Goal: Use online tool/utility: Utilize a website feature to perform a specific function

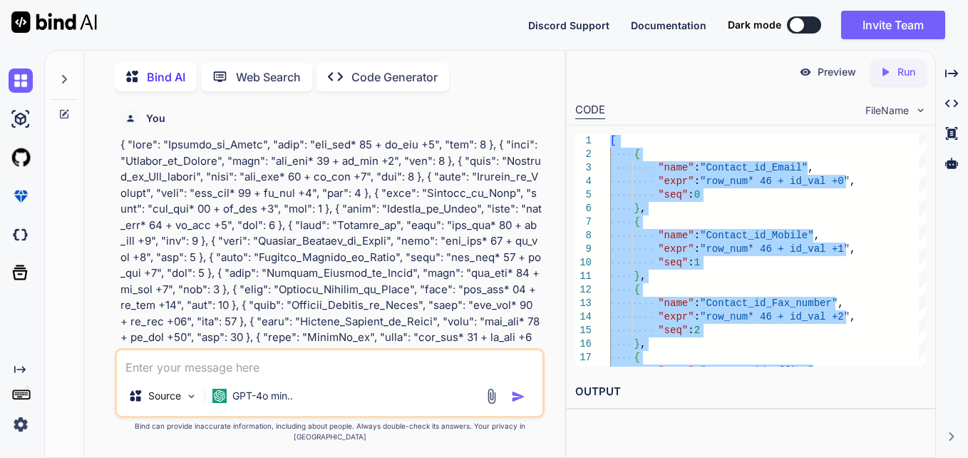
scroll to position [1021, 0]
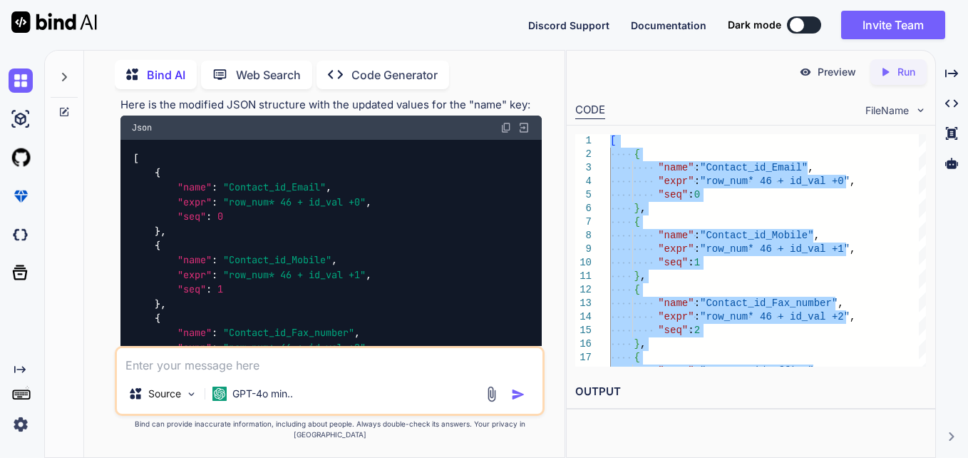
click at [344, 369] on textarea at bounding box center [330, 361] width 426 height 26
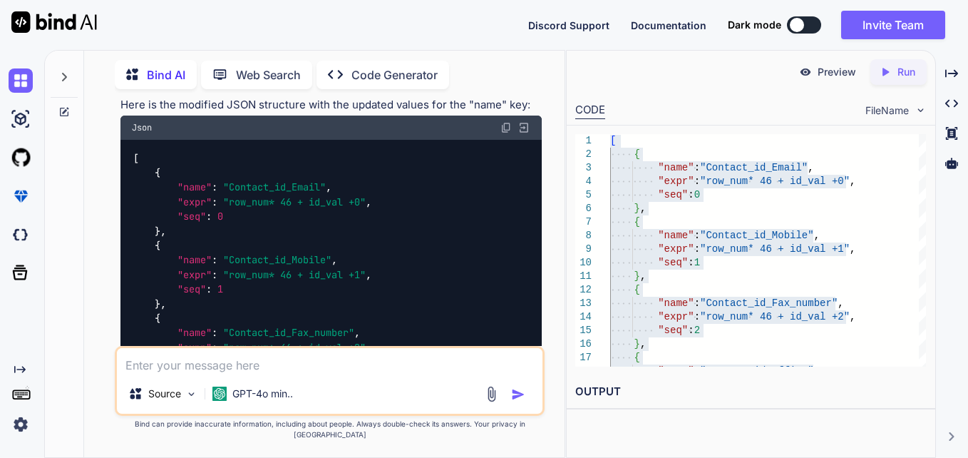
type textarea "x"
type textarea "c"
type textarea "x"
type textarea "cr"
type textarea "x"
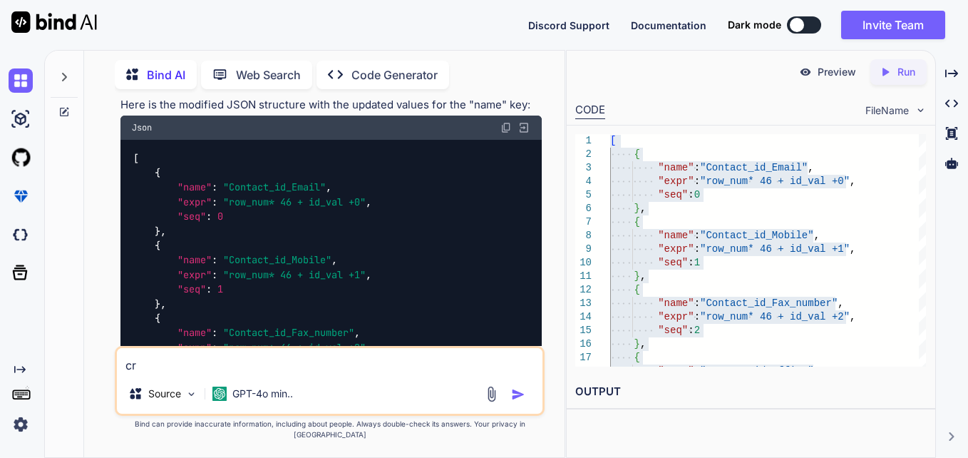
type textarea "cre"
type textarea "x"
type textarea "crea"
type textarea "x"
type textarea "creat"
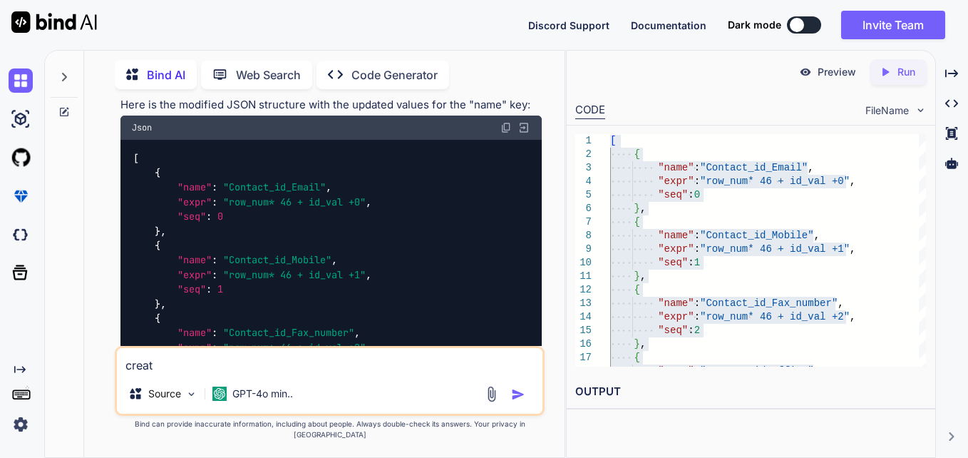
type textarea "x"
type textarea "create"
type textarea "x"
type textarea "create"
type textarea "x"
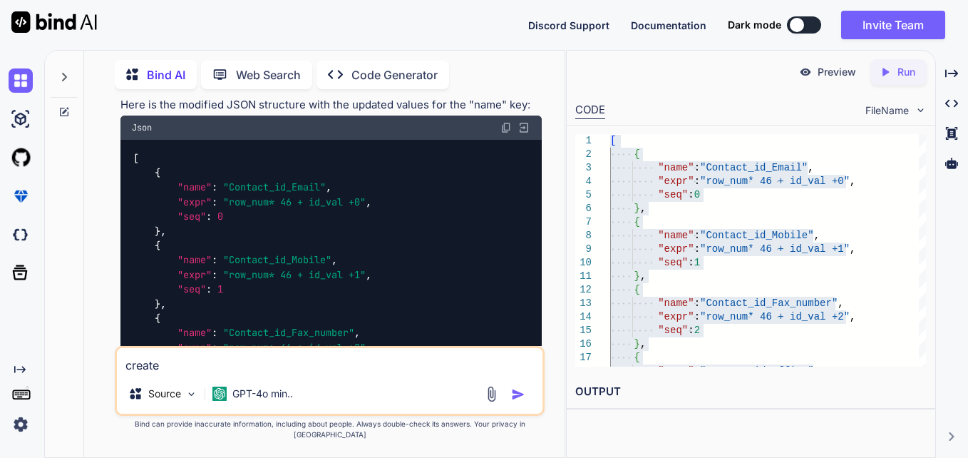
type textarea "create a"
type textarea "x"
type textarea "create a"
type textarea "x"
type textarea "create a s"
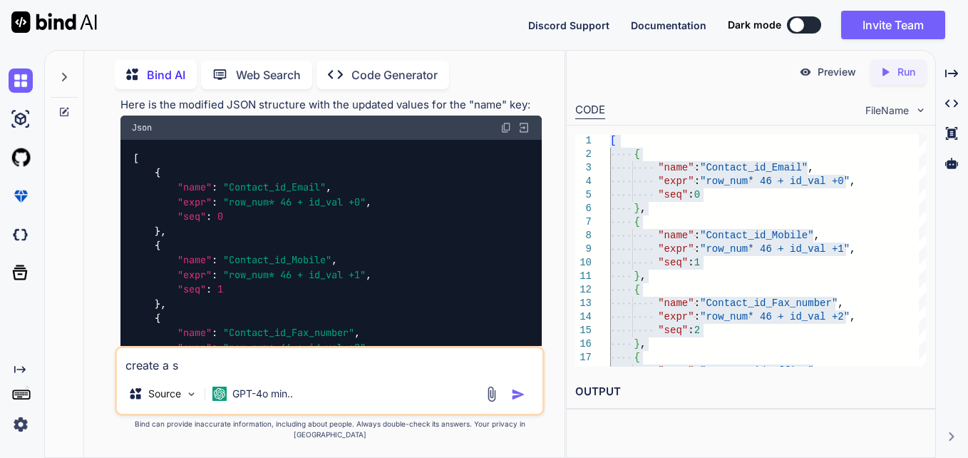
type textarea "x"
type textarea "create a si"
type textarea "x"
type textarea "create a sim"
type textarea "x"
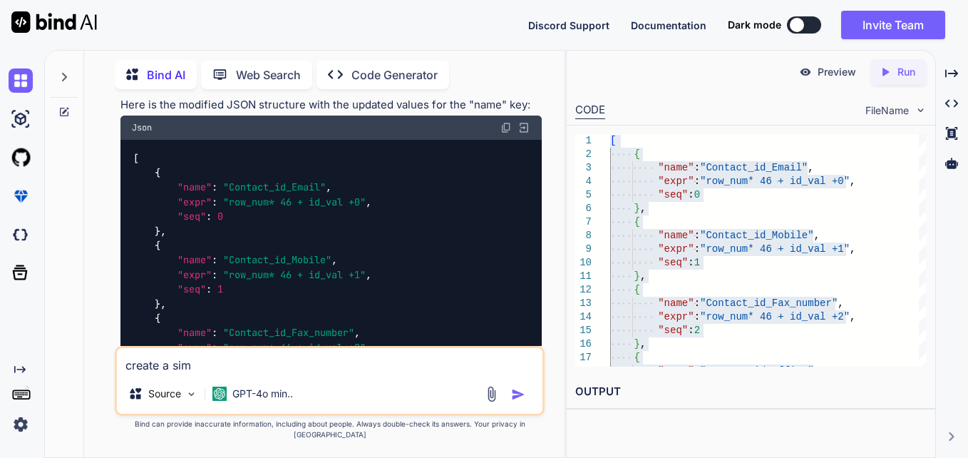
type textarea "create a simi"
type textarea "x"
type textarea "create a simil"
type textarea "x"
type textarea "create a [PERSON_NAME]"
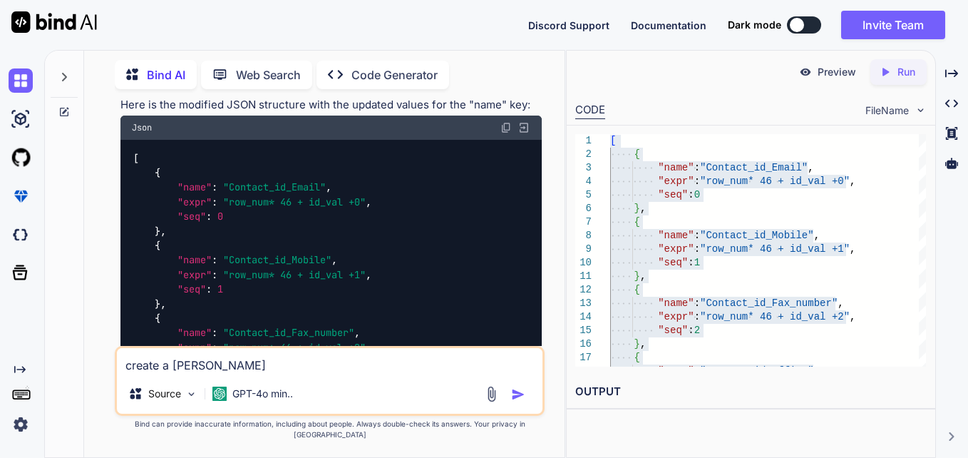
type textarea "x"
type textarea "create a similar"
type textarea "x"
type textarea "create a similar"
type textarea "x"
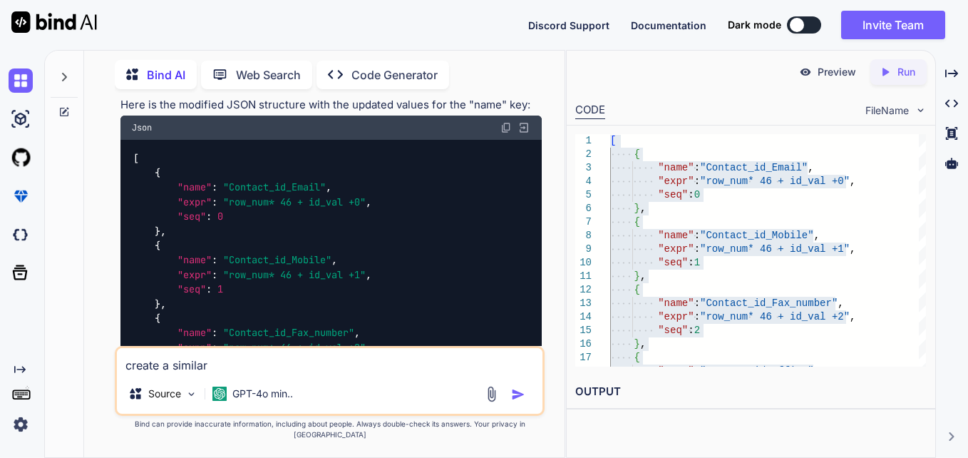
type textarea "create a similar j"
type textarea "x"
type textarea "create a similar js"
type textarea "x"
type textarea "create a similar jso"
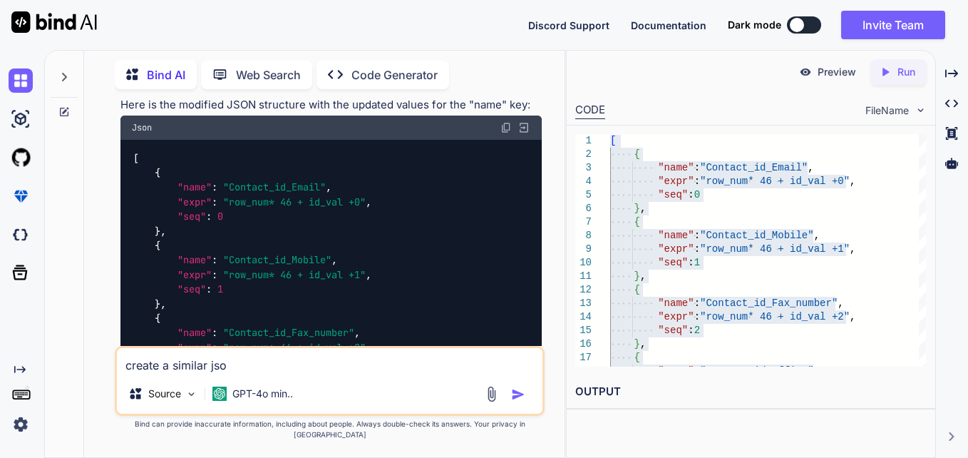
type textarea "x"
type textarea "create a similar json"
type textarea "x"
type textarea "create a similar json"
type textarea "x"
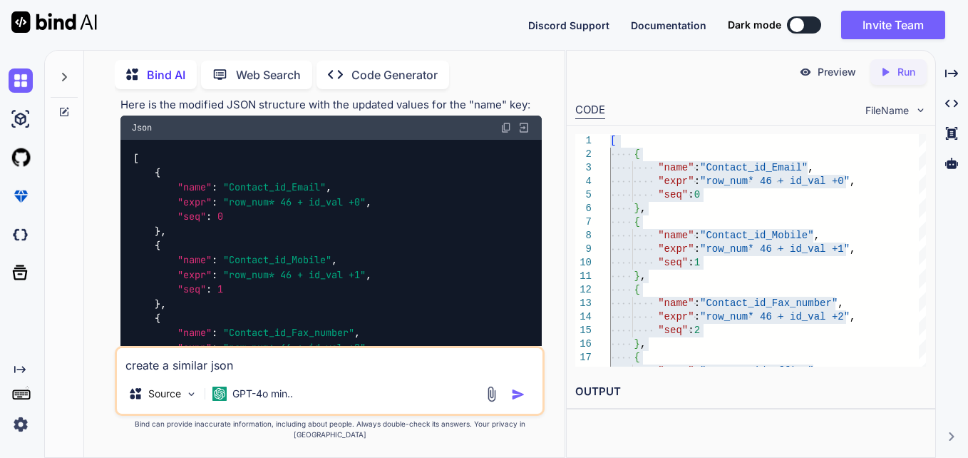
type textarea "create a similar json b"
type textarea "x"
type textarea "create a similar json ba"
type textarea "x"
type textarea "create a similar json bas"
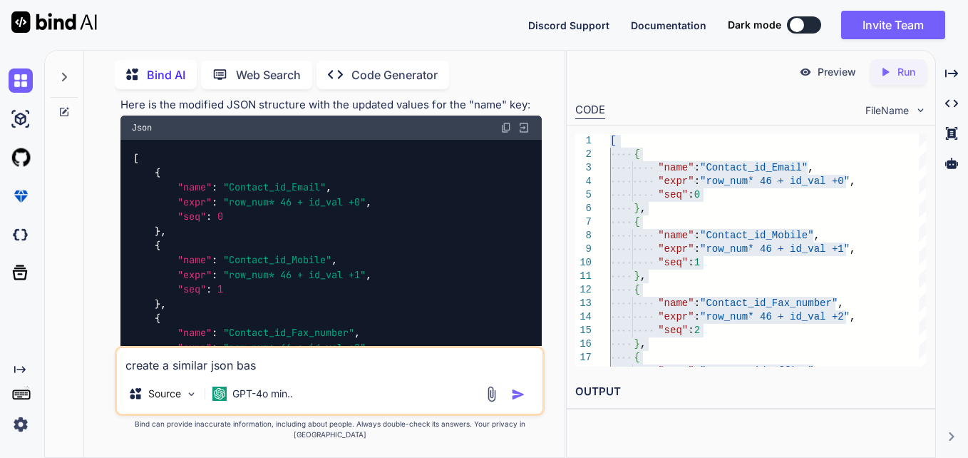
type textarea "x"
type textarea "create a similar json base"
type textarea "x"
type textarea "create a similar json based"
type textarea "x"
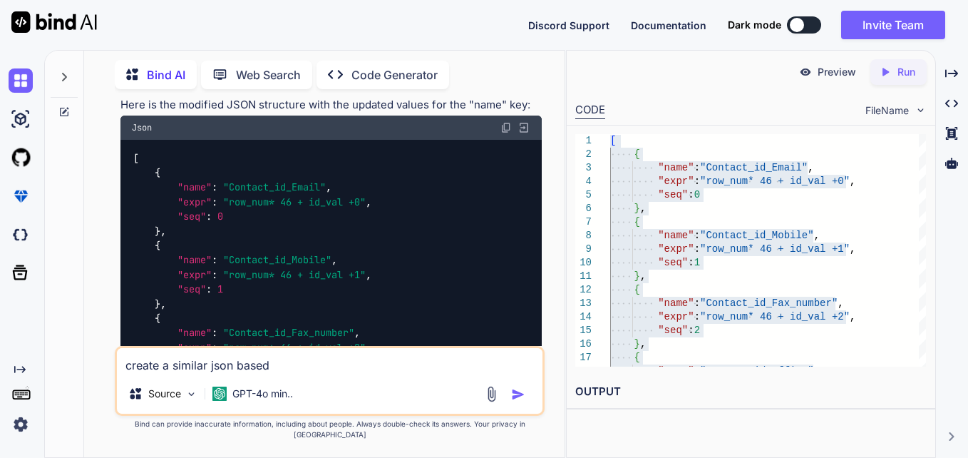
type textarea "create a similar json based"
type textarea "x"
type textarea "create a similar json based o"
type textarea "x"
type textarea "create a similar json based on"
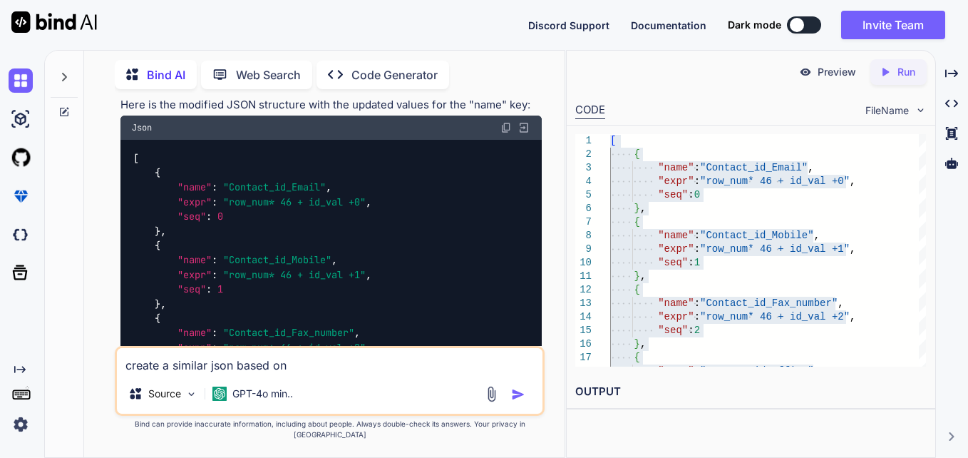
type textarea "x"
type textarea "create a similar json based on"
type textarea "x"
type textarea "create a similar json based on t"
type textarea "x"
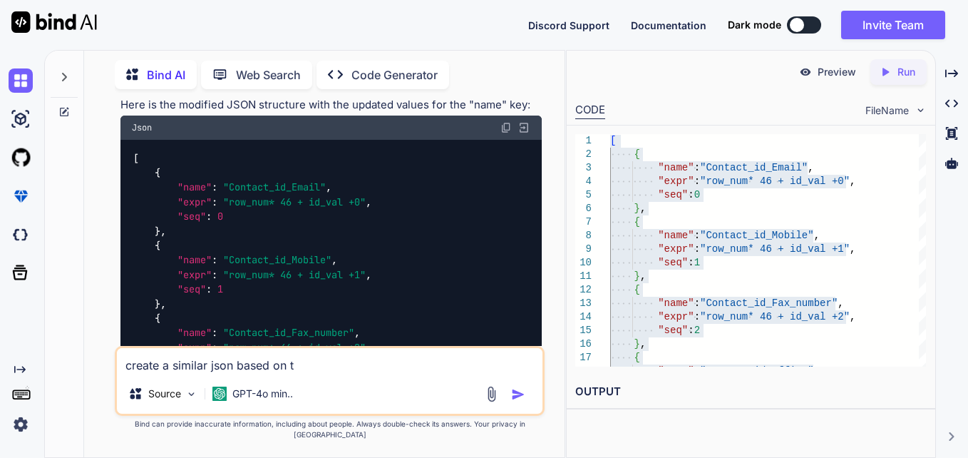
type textarea "create a similar json based on th"
type textarea "x"
type textarea "create a similar json based on the"
type textarea "x"
type textarea "create a similar json based on the"
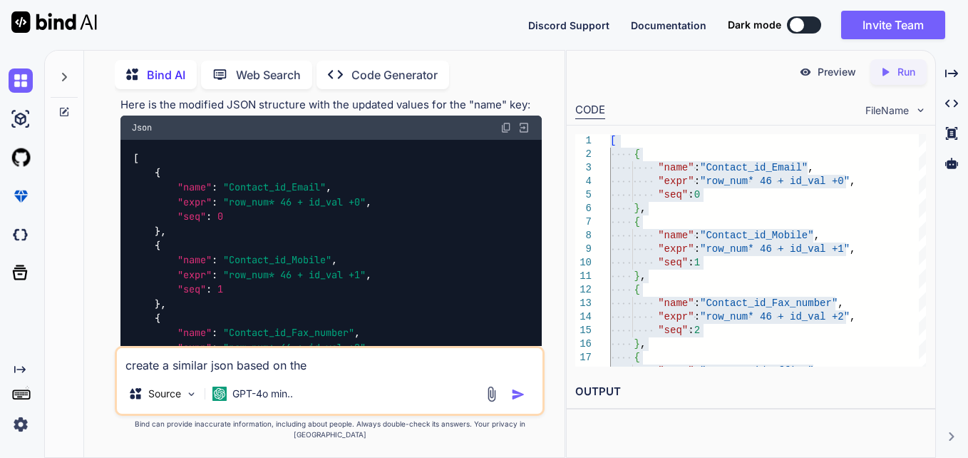
type textarea "x"
type textarea "create a similar json based on the b"
type textarea "x"
type textarea "create a similar json based on the be"
type textarea "x"
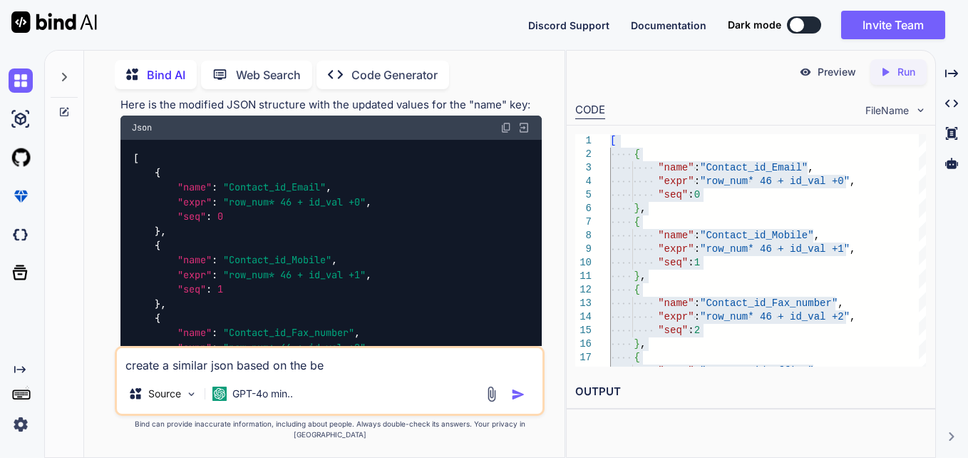
type textarea "create a similar json based on the bel"
type textarea "x"
type textarea "create a similar json based on the belo"
type textarea "x"
type textarea "create a similar json based on the below"
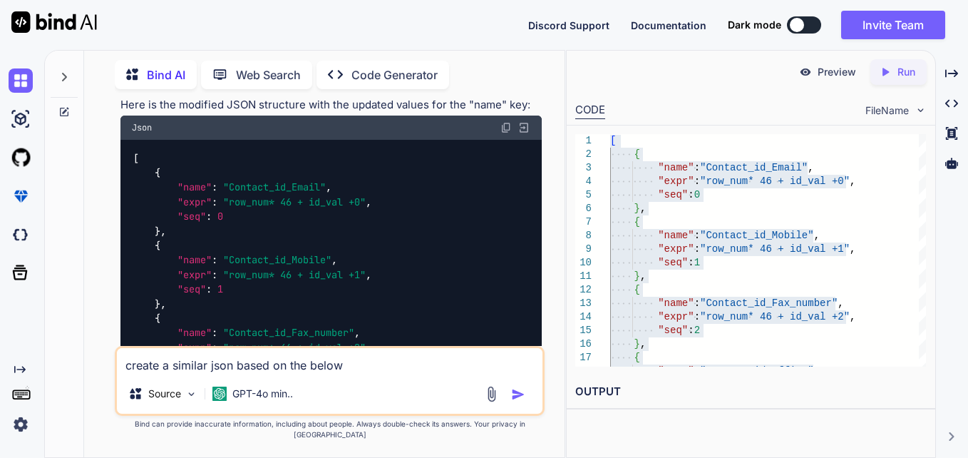
type textarea "x"
type textarea "create a similar json based on the below"
type textarea "x"
type textarea "create a similar json based on the below q"
type textarea "x"
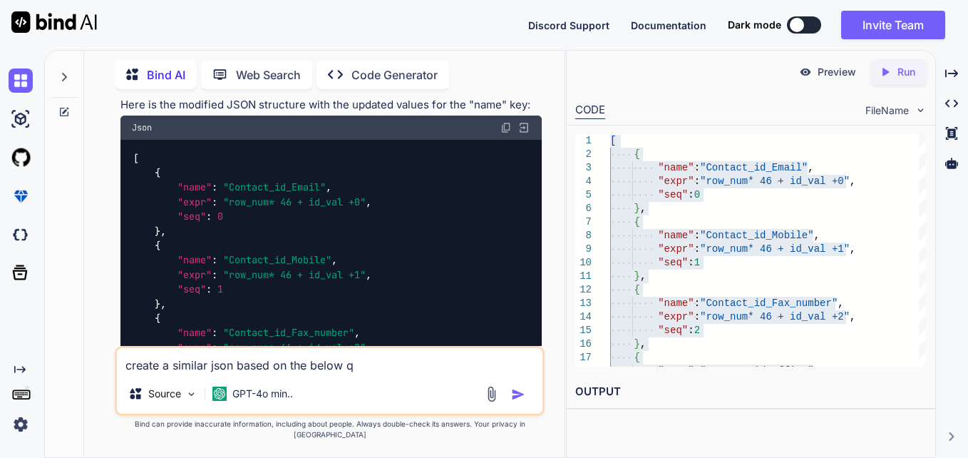
type textarea "create a similar json based on the below qu"
type textarea "x"
type textarea "create a similar json based on the below que"
type textarea "x"
type textarea "create a similar json based on the below quer"
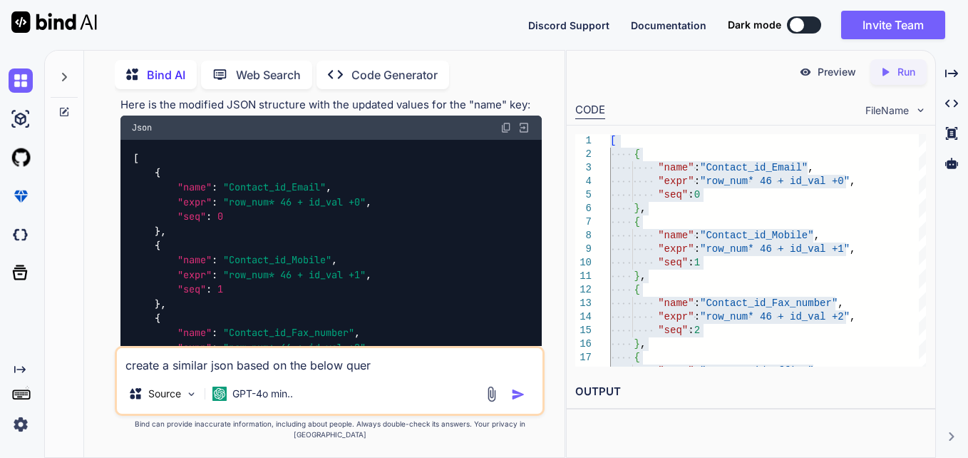
type textarea "x"
type textarea "create a similar json based on the below query"
type textarea "x"
type textarea "create a similar json based on the below query"
type textarea "x"
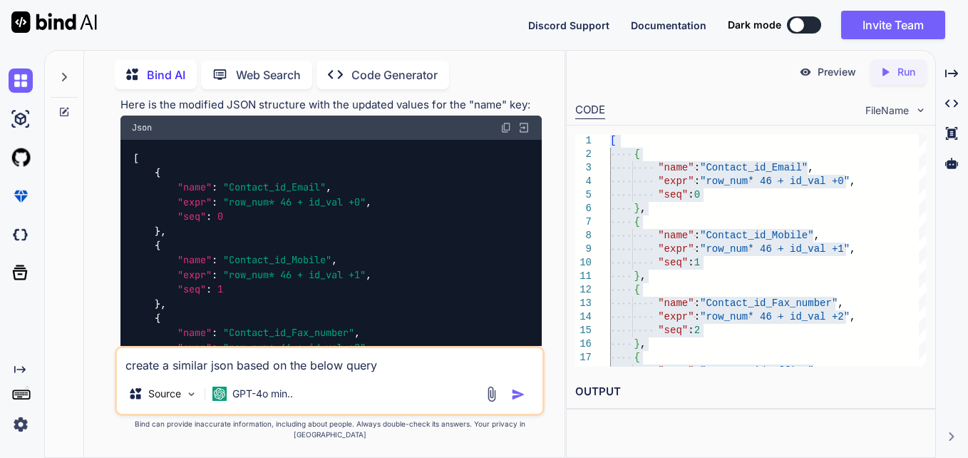
type textarea "create a similar json based on the below query a"
type textarea "x"
type textarea "create a similar json based on the below query an"
type textarea "x"
type textarea "create a similar json based on the below query and"
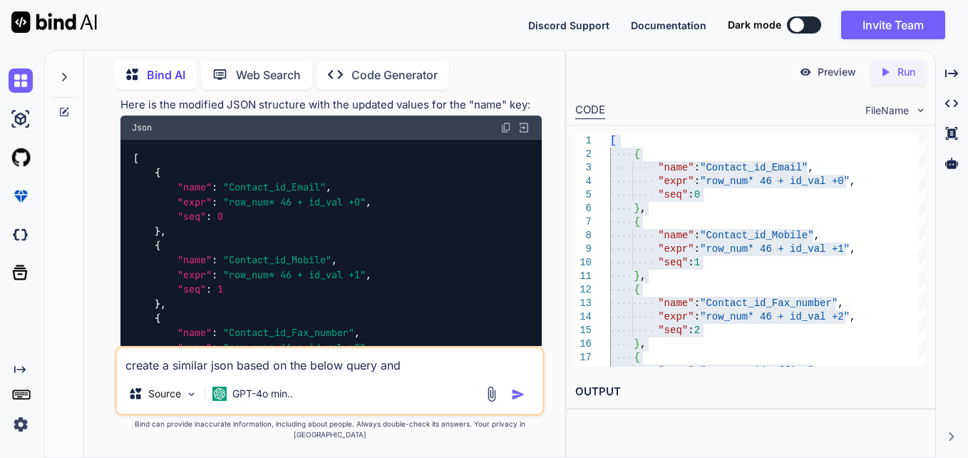
type textarea "x"
type textarea "create a similar json based on the below query and"
type textarea "x"
type textarea "create a similar json based on the below query and s"
type textarea "x"
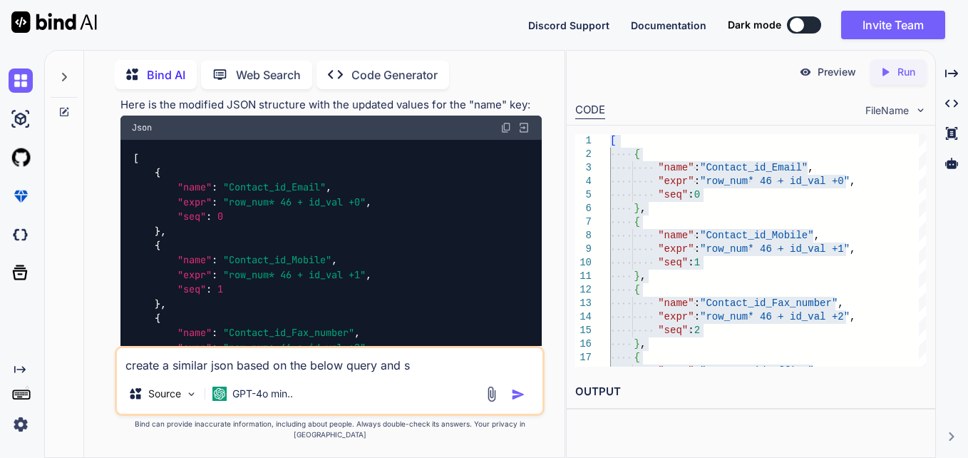
type textarea "create a similar json based on the below query and su"
type textarea "x"
type textarea "create a similar json based on the below query and sub"
type textarea "x"
type textarea "create a similar json based on the below query and subs"
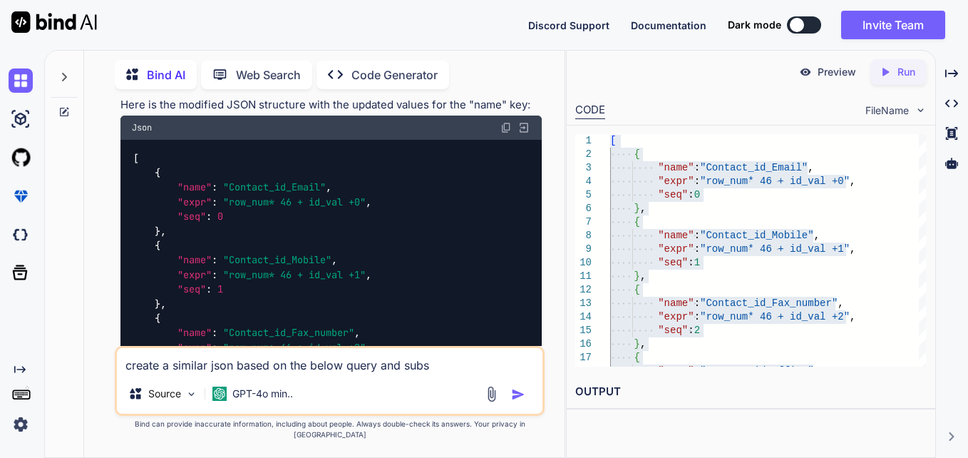
type textarea "x"
type textarea "create a similar json based on the below query and subst"
type textarea "x"
type textarea "create a similar json based on the below query and substi"
type textarea "x"
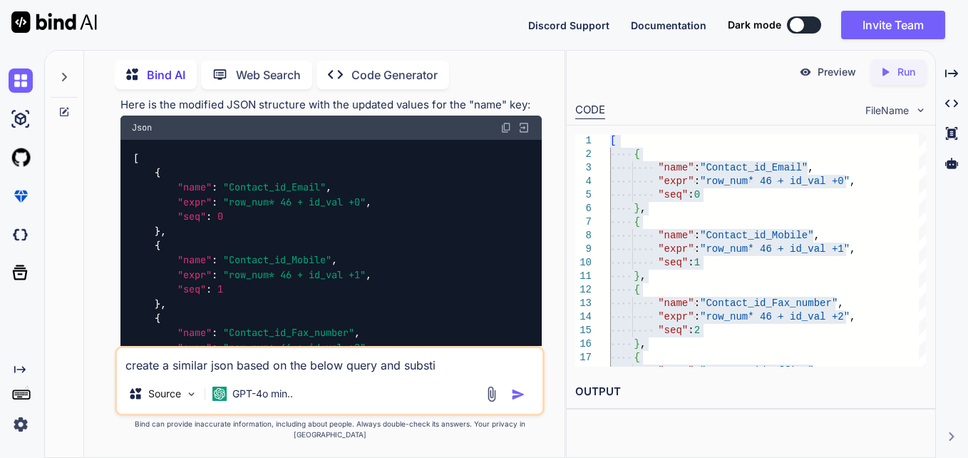
type textarea "create a similar json based on the below query and substit"
type textarea "x"
type textarea "create a similar json based on the below query and substitu"
type textarea "x"
type textarea "create a similar json based on the below query and substitut"
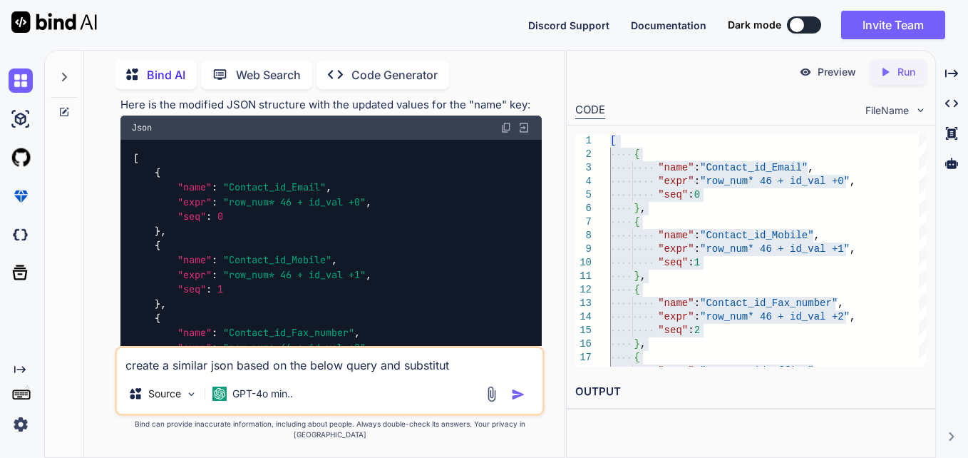
type textarea "x"
type textarea "create a similar json based on the below query and substitute"
type textarea "x"
type textarea "create a similar json based on the below query and substitute"
type textarea "x"
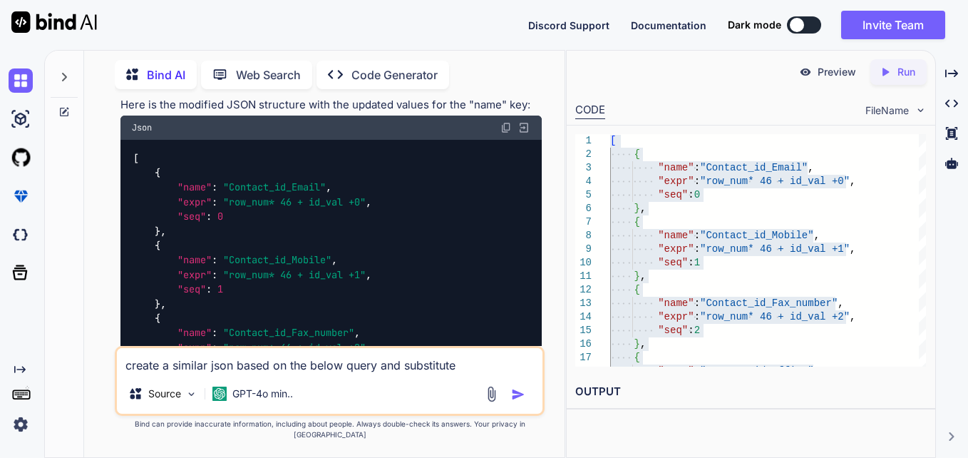
type textarea "create a similar json based on the below query and substitute r"
type textarea "x"
type textarea "create a similar json based on the below query and substitute ro"
type textarea "x"
type textarea "create a similar json based on the below query and substitute row"
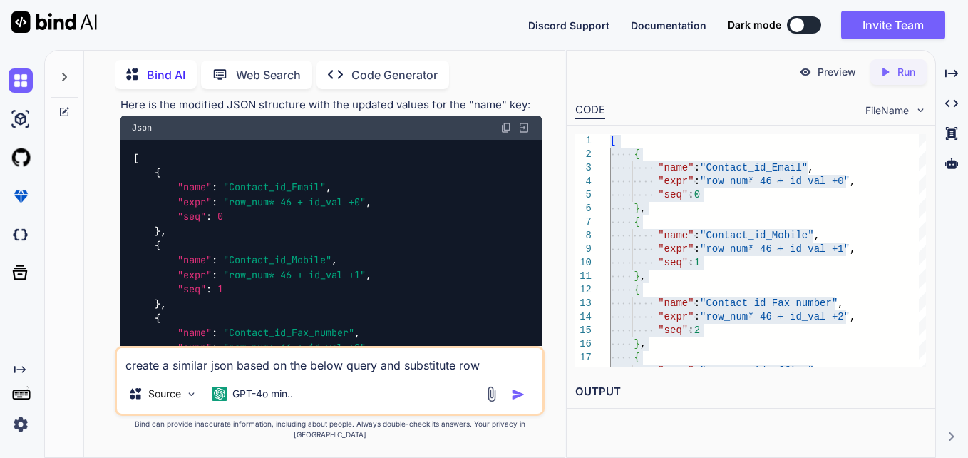
type textarea "x"
type textarea "create a similar json based on the below query and substitute ro"
type textarea "x"
type textarea "create a similar json based on the below query and substitute r"
type textarea "x"
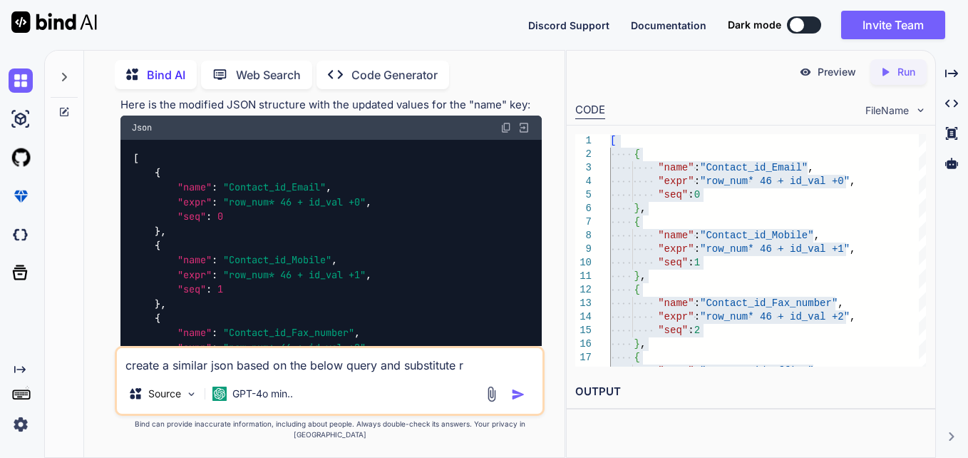
type textarea "create a similar json based on the below query and substitute"
type textarea "x"
type textarea "create a similar json based on the below query and substitute"
type textarea "x"
type textarea "create a similar json based on the below query and substitut"
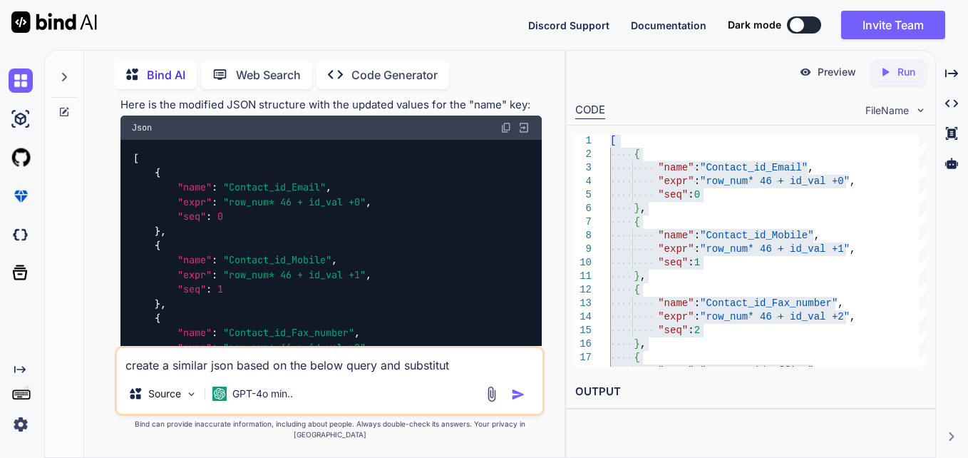
type textarea "x"
type textarea "create a similar json based on the below query and substitu"
type textarea "x"
type textarea "create a similar json based on the below query and substit"
type textarea "x"
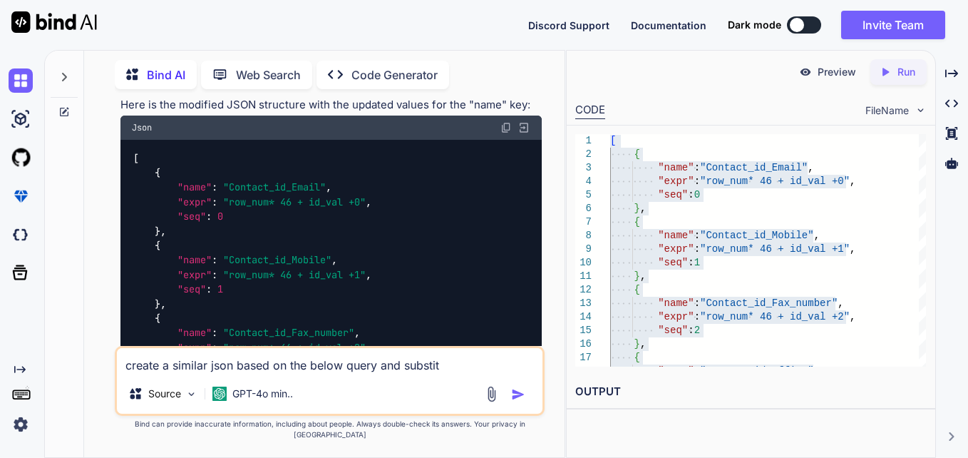
type textarea "create a similar json based on the below query and substi"
type textarea "x"
type textarea "create a similar json based on the below query and subst"
type textarea "x"
type textarea "create a similar json based on the below query and subs"
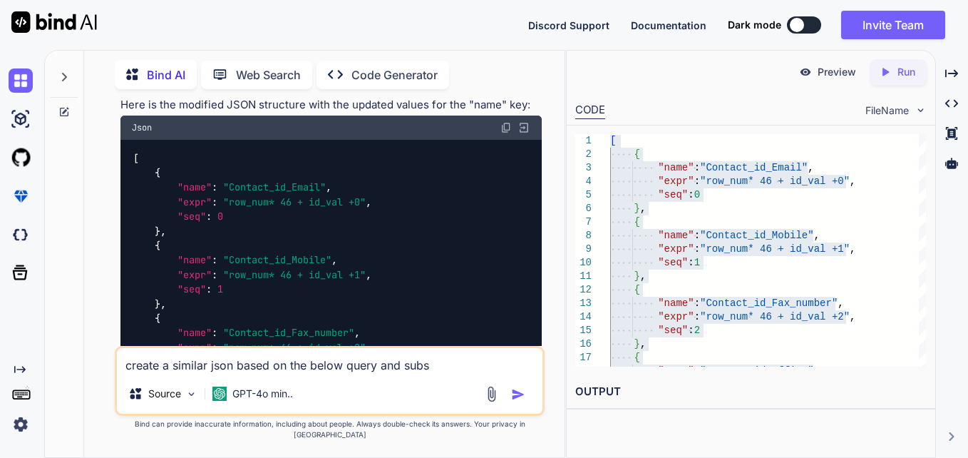
type textarea "x"
type textarea "create a similar json based on the below query and sub"
type textarea "x"
type textarea "create a similar json based on the below query and su"
type textarea "x"
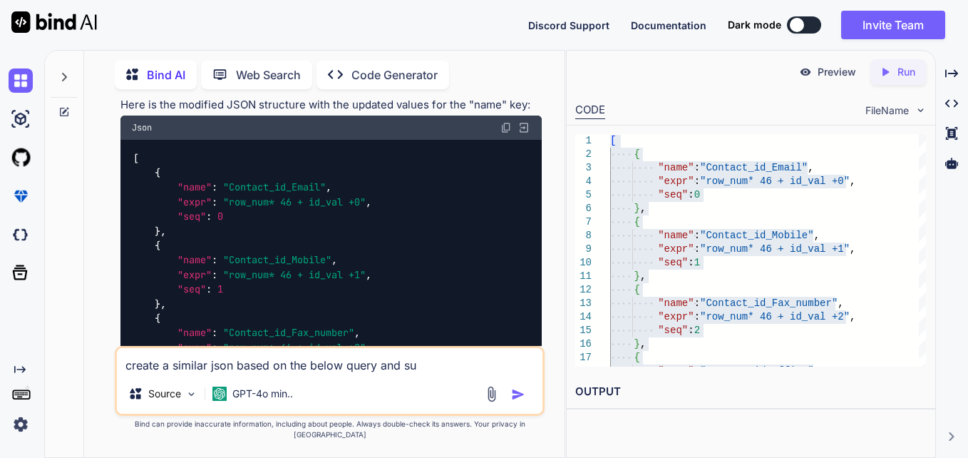
type textarea "create a similar json based on the below query and s"
type textarea "x"
type textarea "create a similar json based on the below query and"
type textarea "x"
type textarea "create a similar json based on the below query and"
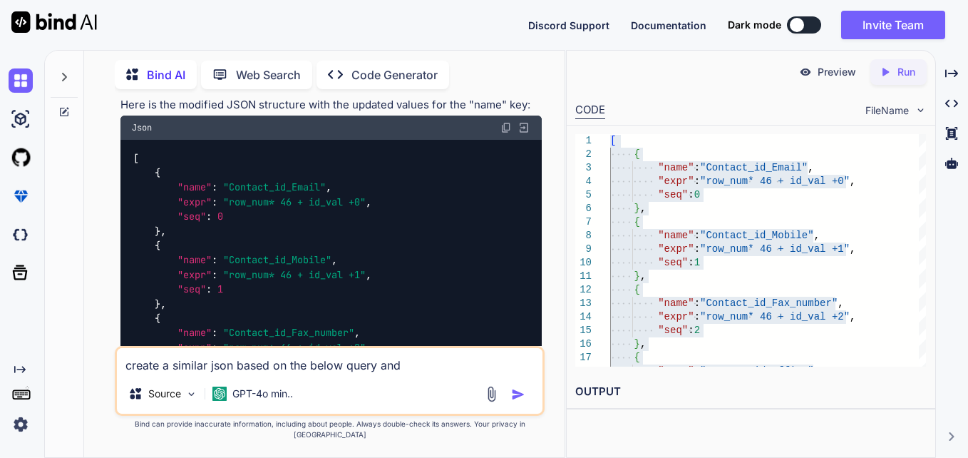
type textarea "x"
type textarea "create a similar json based on the below query an"
type textarea "x"
type textarea "create a similar json based on the below query a"
type textarea "x"
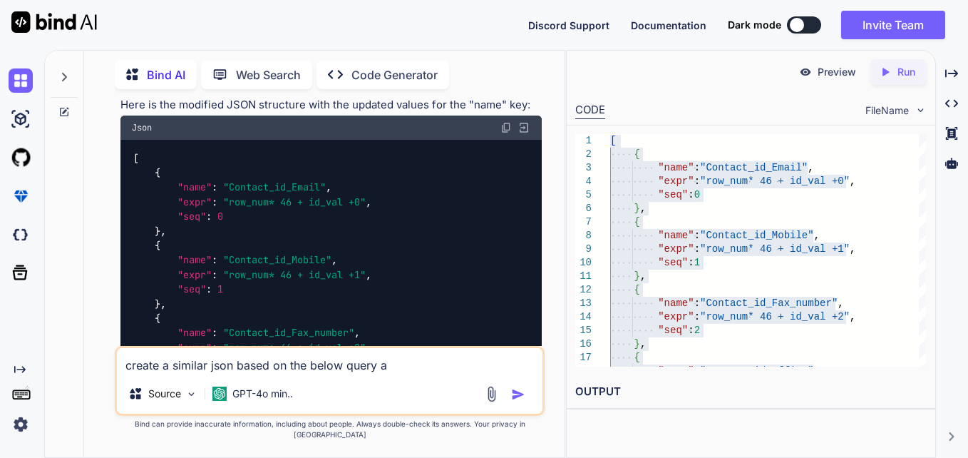
type textarea "create a similar json based on the below query"
type textarea "x"
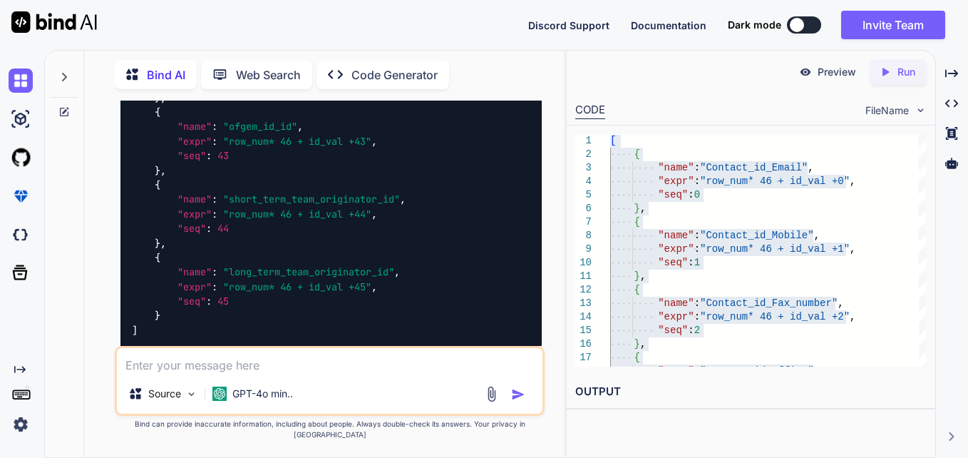
scroll to position [4395, 0]
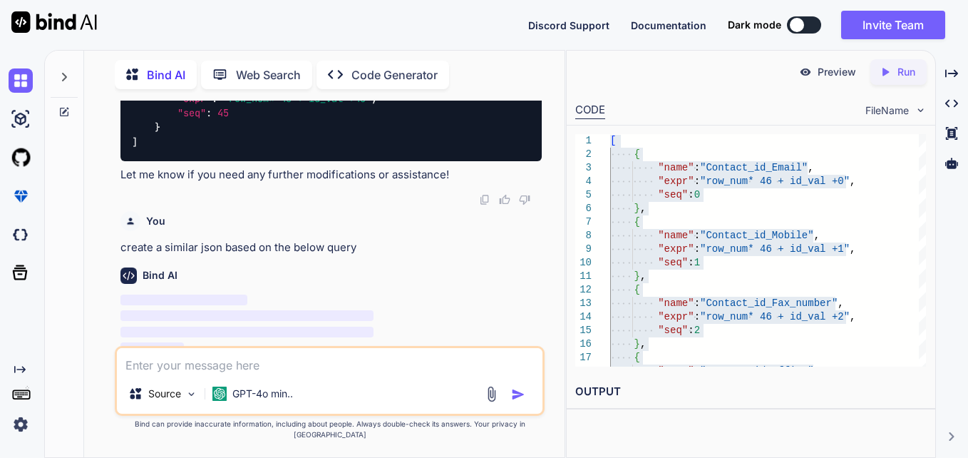
paste textarea "select *, ROW_NUMBER() OVER (PARTITION BY id_val ORDER BY id_val DESC)* 16 + id…"
type textarea "x"
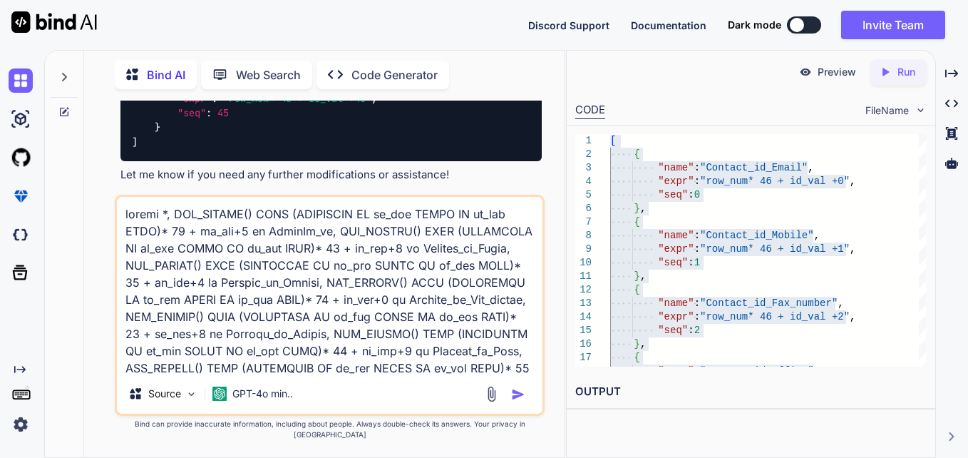
scroll to position [275, 0]
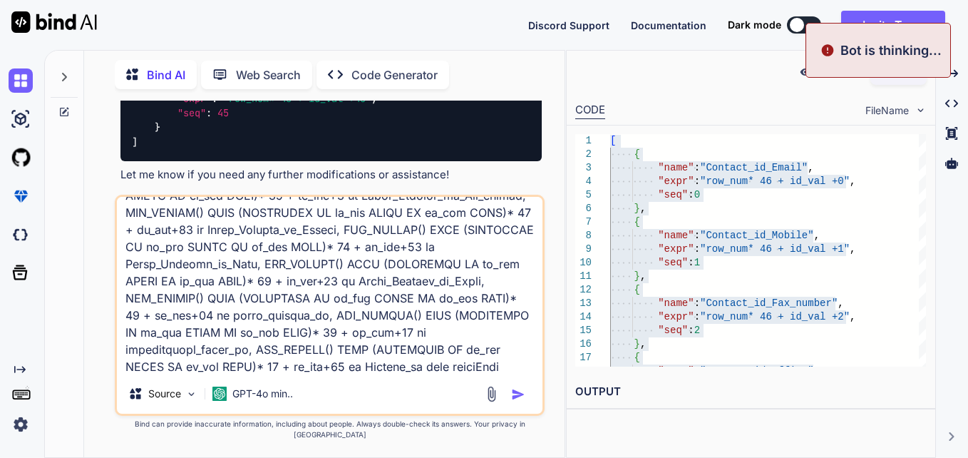
type textarea "select *, ROW_NUMBER() OVER (PARTITION BY id_val ORDER BY id_val DESC)* 16 + id…"
click at [520, 401] on img "button" at bounding box center [518, 394] width 14 height 14
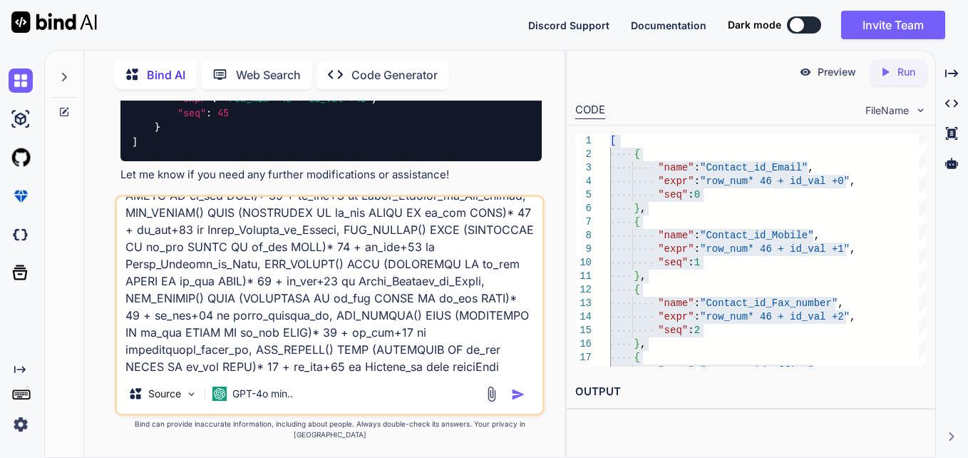
click at [518, 401] on img "button" at bounding box center [518, 394] width 14 height 14
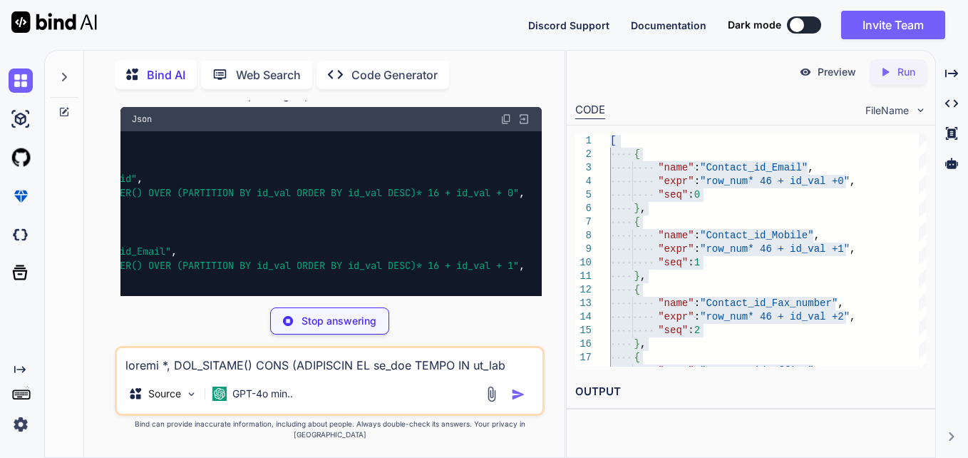
scroll to position [0, 0]
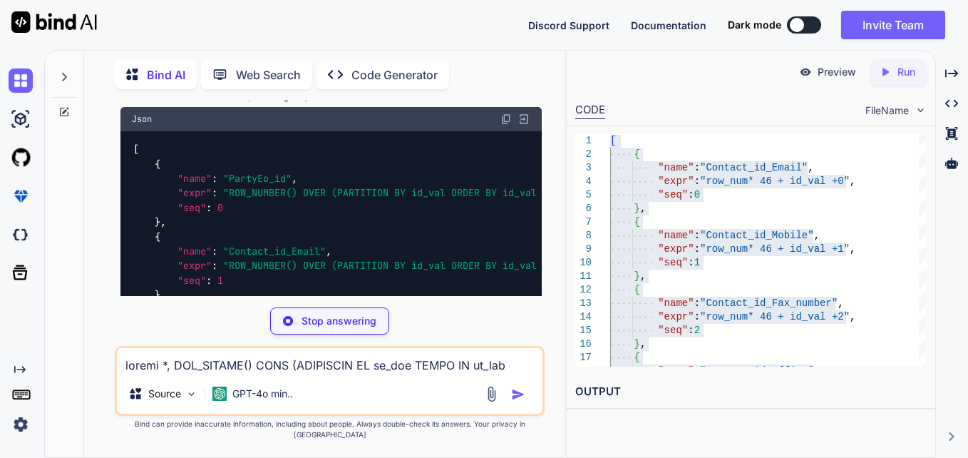
type textarea "x"
type textarea "15", "seq": 15 } ]"
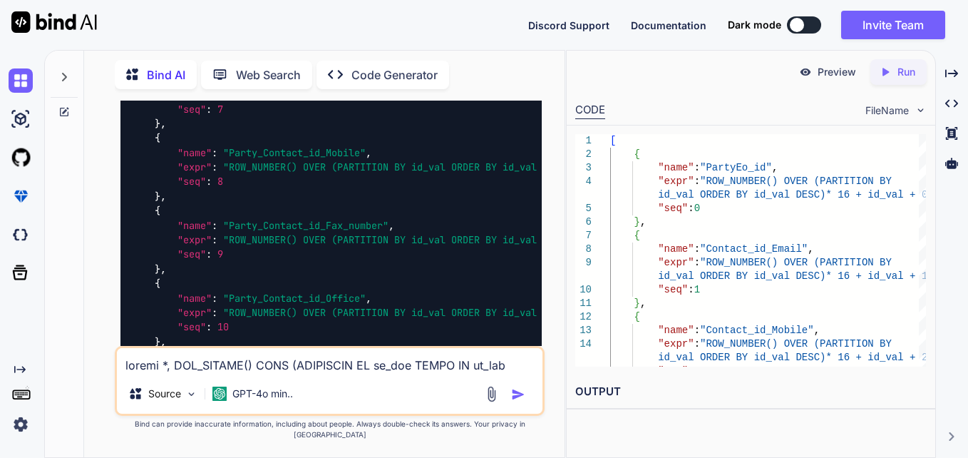
scroll to position [5702, 0]
click at [265, 371] on textarea at bounding box center [330, 361] width 426 height 26
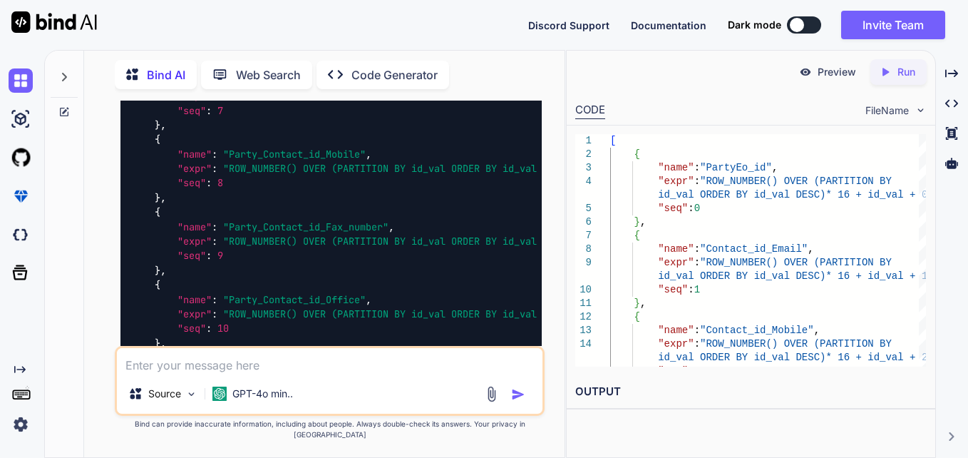
type textarea "x"
type textarea "s"
type textarea "x"
type textarea "su"
type textarea "x"
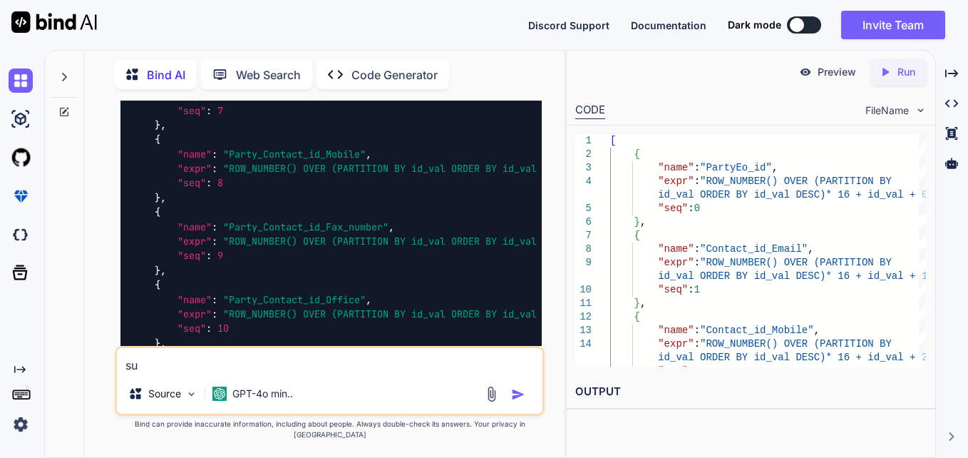
type textarea "sub"
type textarea "x"
type textarea "subs"
type textarea "x"
type textarea "subst"
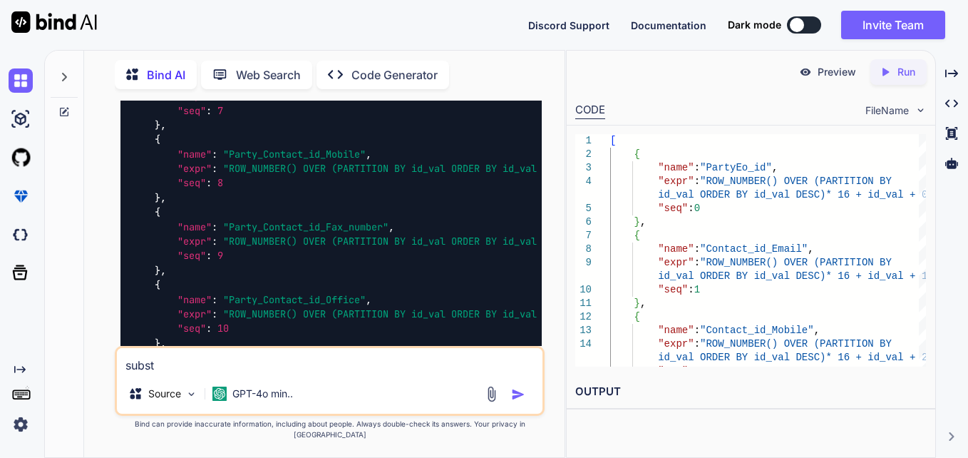
type textarea "x"
type textarea "substi"
type textarea "x"
type textarea "substit"
type textarea "x"
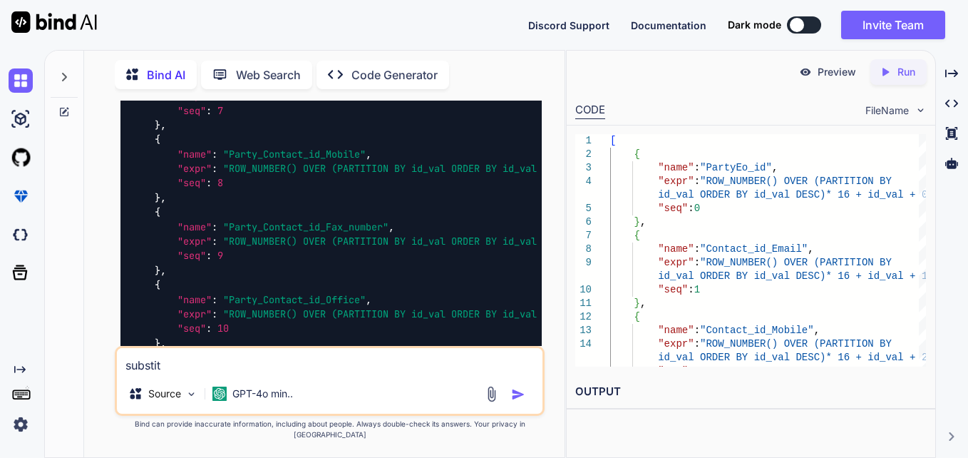
type textarea "substitu"
type textarea "x"
type textarea "substitut"
type textarea "x"
type textarea "substitute"
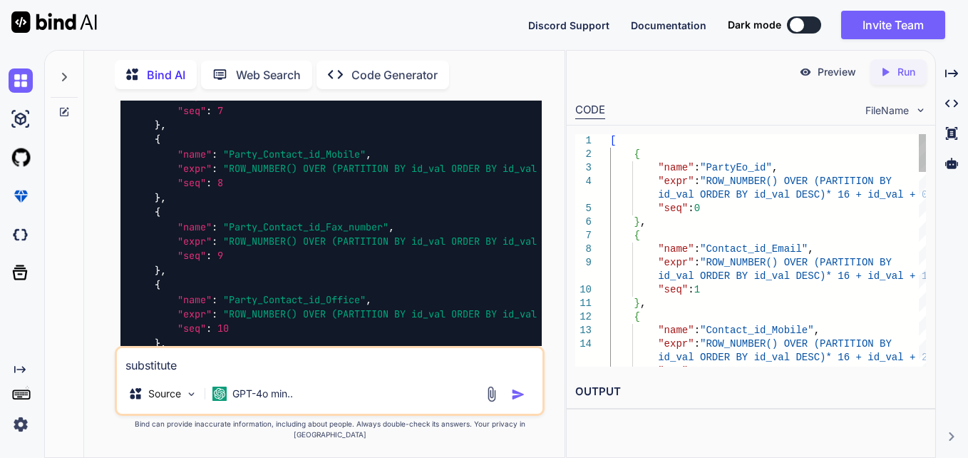
scroll to position [0, 0]
type textarea "[ { "name": "PartyEo_id", "expr": "ROW_NUMBER() OVER (PARTITION BY id_val ORDER…"
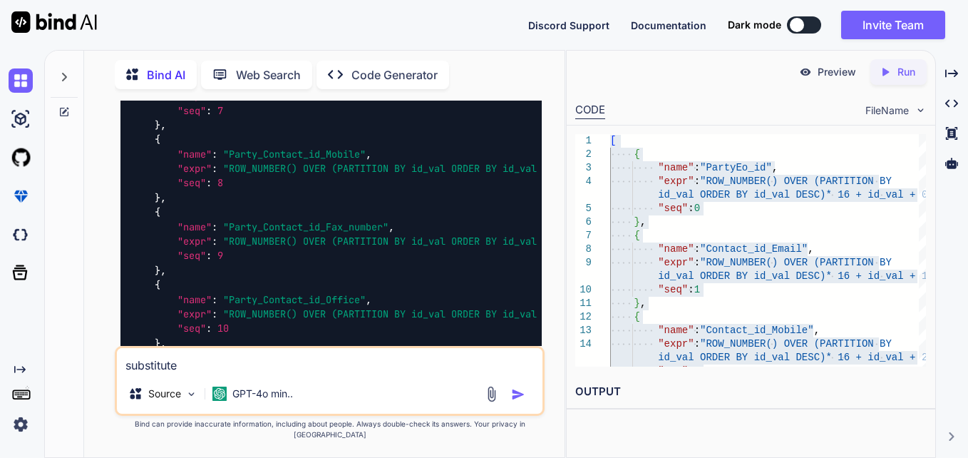
click at [401, 374] on textarea "substitute" at bounding box center [330, 361] width 426 height 26
type textarea "x"
type textarea "p"
type textarea "x"
type textarea "pu"
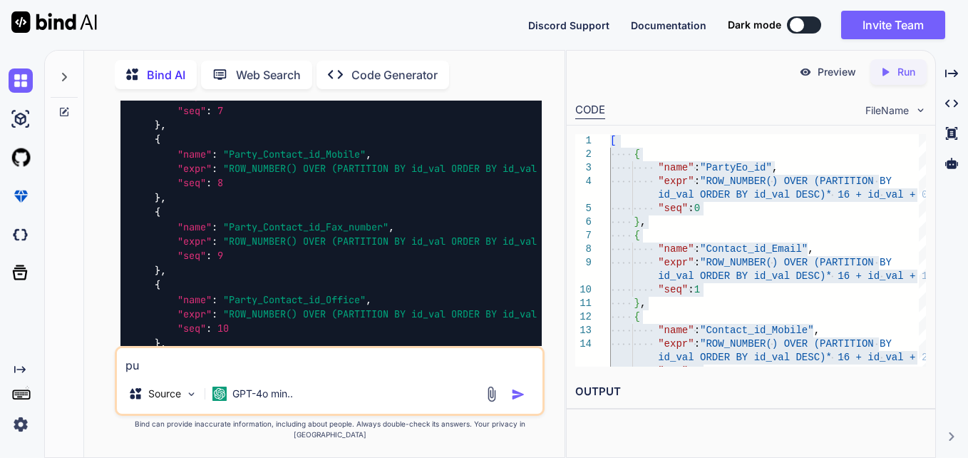
type textarea "x"
type textarea "put"
paste textarea "ROW_NUMBER() OVER (PARTITION BY id_val ORDER BY id_val DESC)"
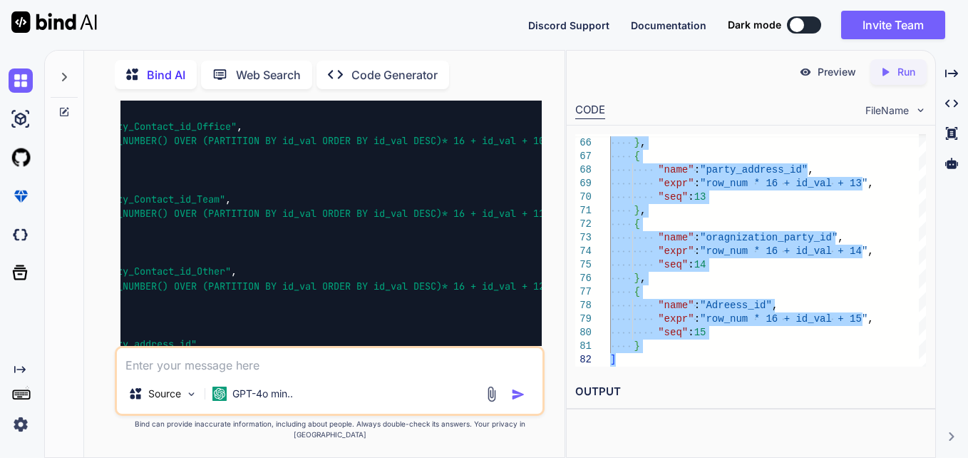
scroll to position [0, 130]
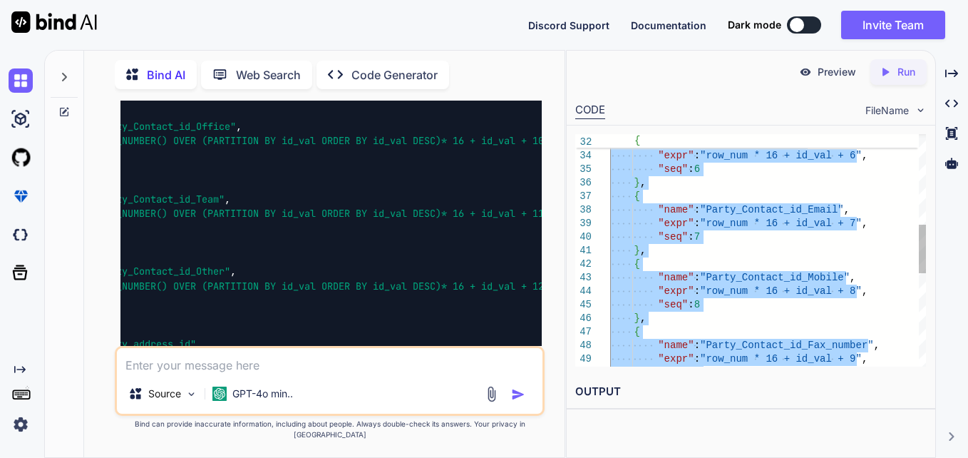
click at [687, 235] on div ""seq" : 9 } , { "name" : "Party_Contact_id_Fax_number" , "expr" : "row_num * 16…" at bounding box center [768, 257] width 316 height 1111
